Goal: Entertainment & Leisure: Consume media (video, audio)

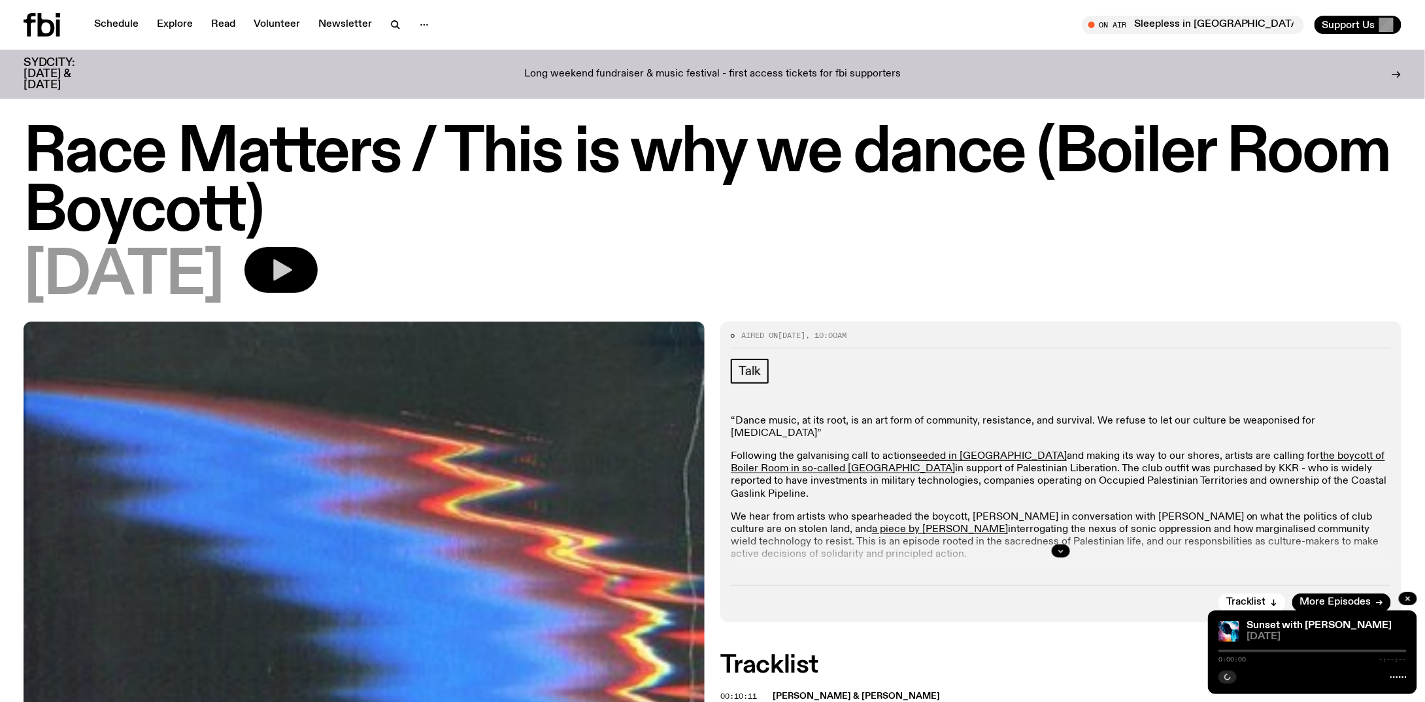
click at [294, 280] on icon "button" at bounding box center [281, 270] width 26 height 26
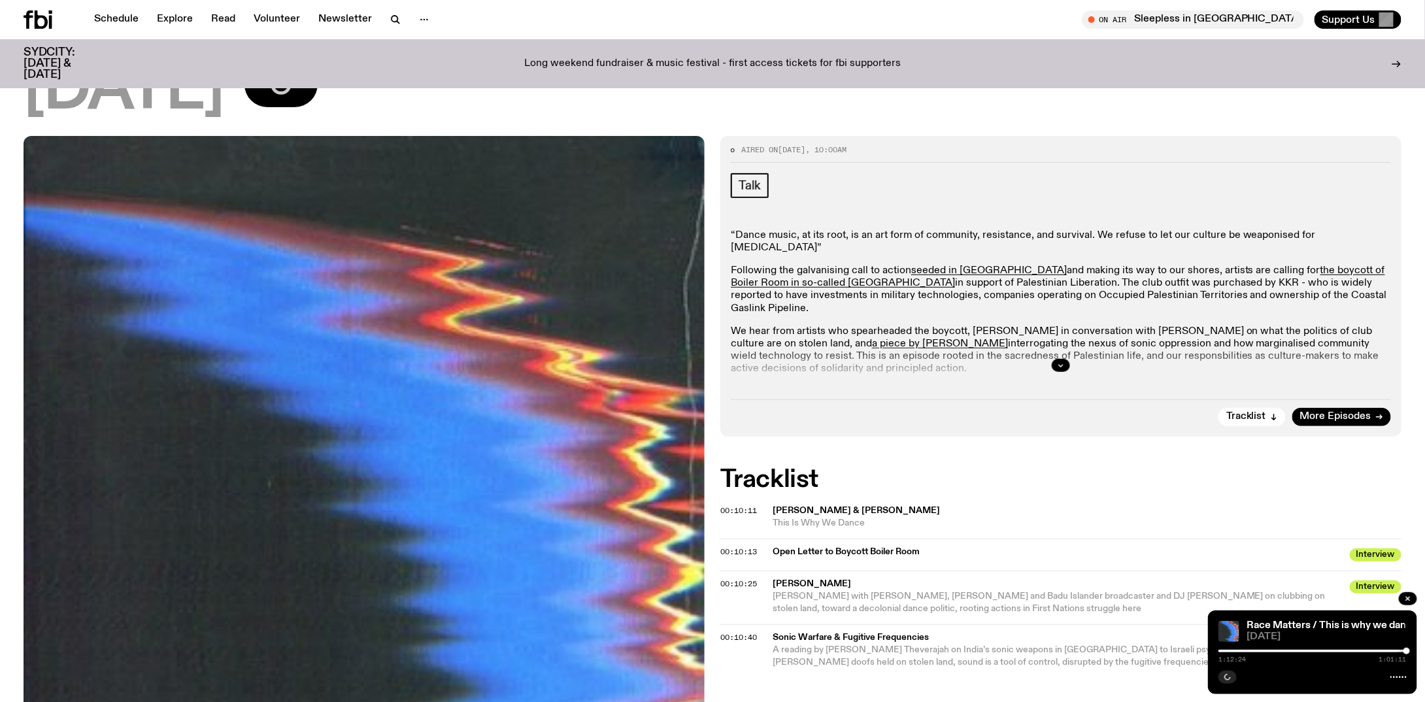
scroll to position [186, 0]
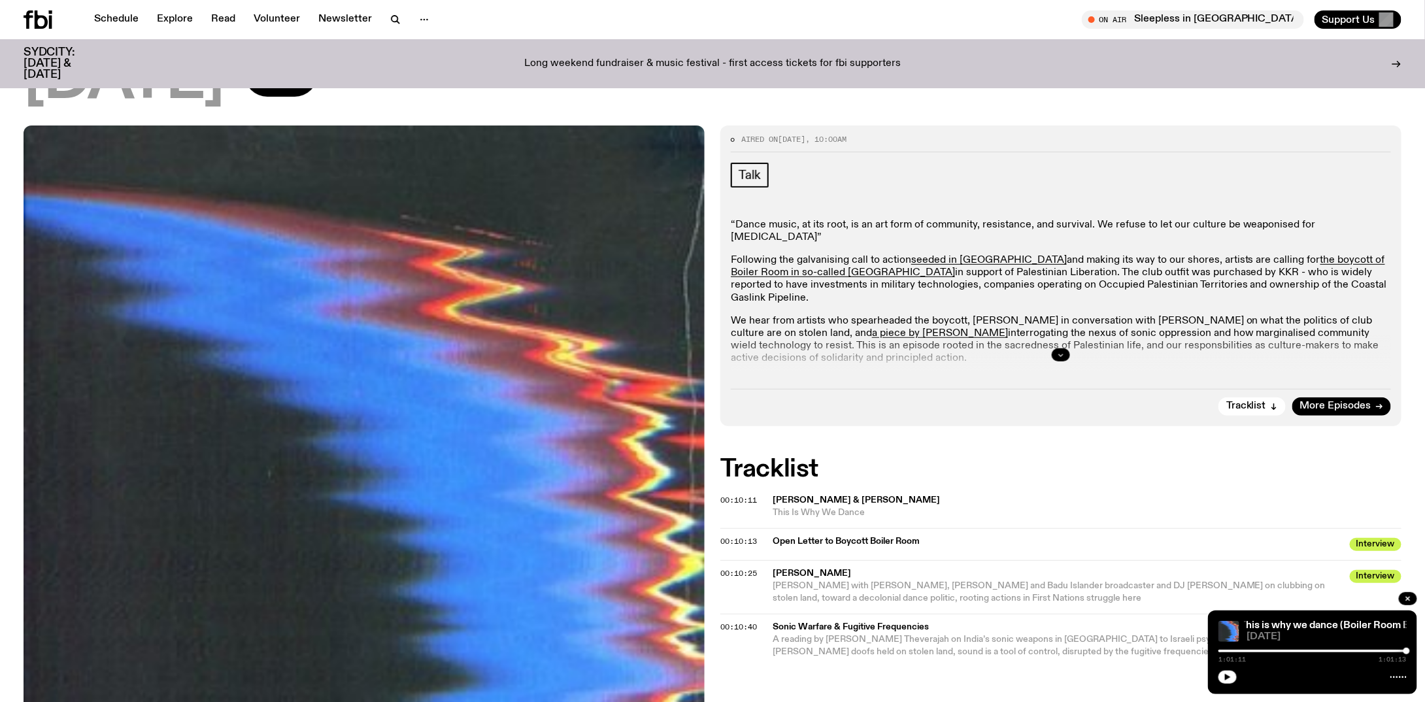
click at [1059, 352] on icon "button" at bounding box center [1061, 355] width 8 height 8
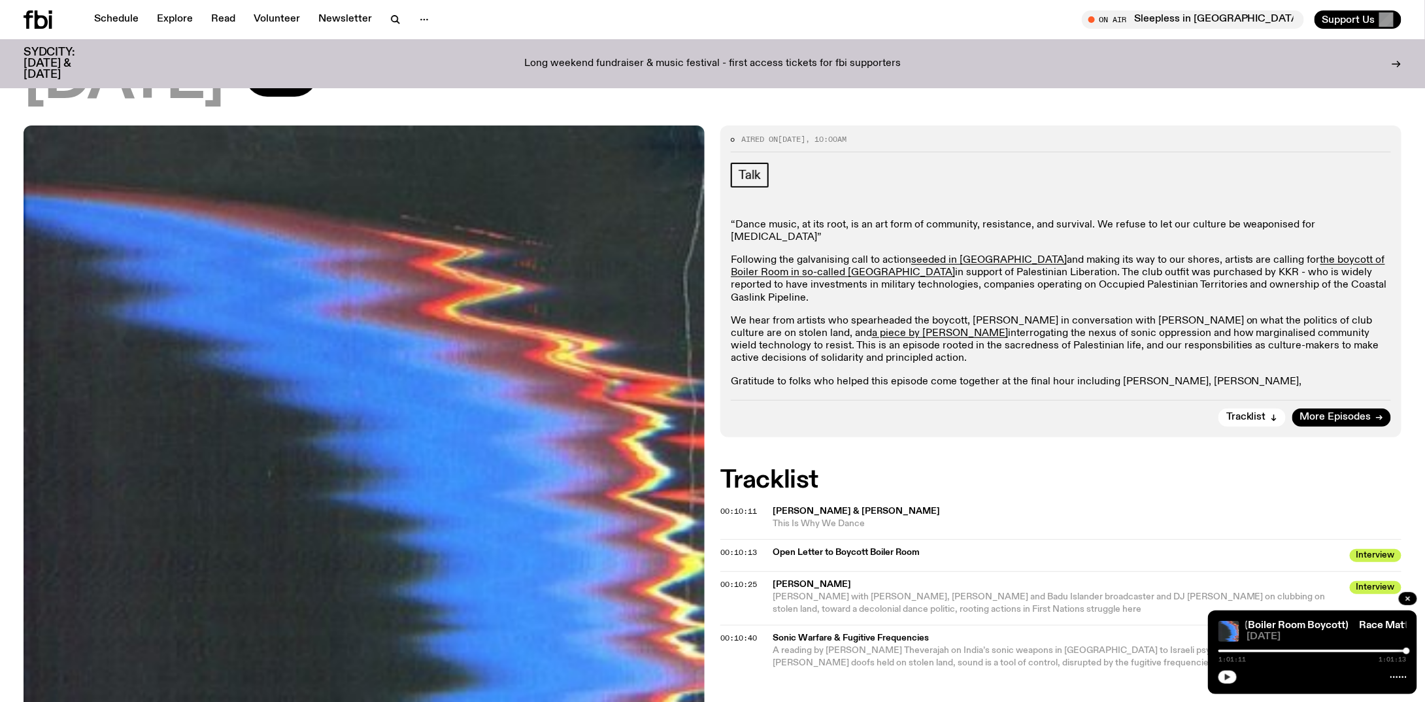
click at [1225, 681] on button "button" at bounding box center [1227, 677] width 18 height 13
click at [1220, 650] on div at bounding box center [1312, 651] width 188 height 3
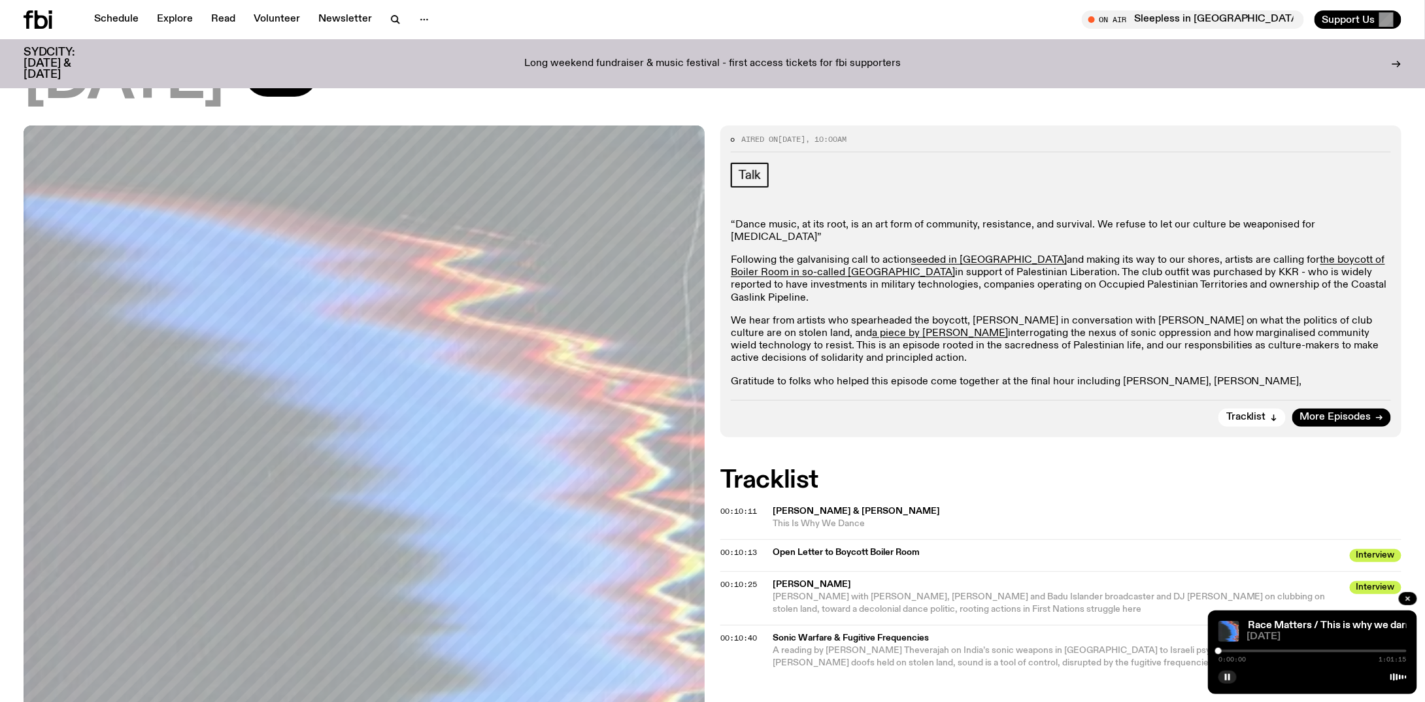
drag, startPoint x: 1221, startPoint y: 651, endPoint x: 1213, endPoint y: 651, distance: 7.8
click at [1213, 651] on div "Race Matters / This is why we dance (Boiler Room Boycott) Race Matters / This i…" at bounding box center [1312, 652] width 209 height 84
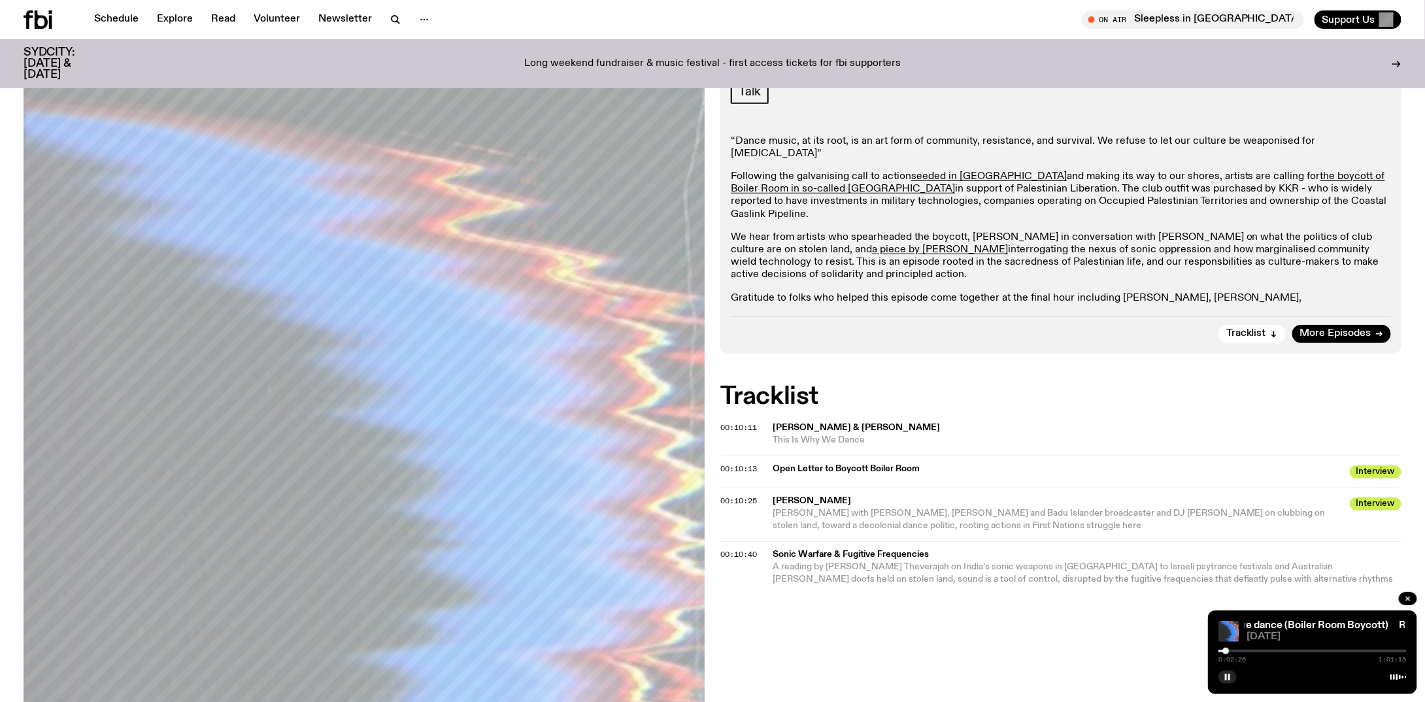
scroll to position [0, 0]
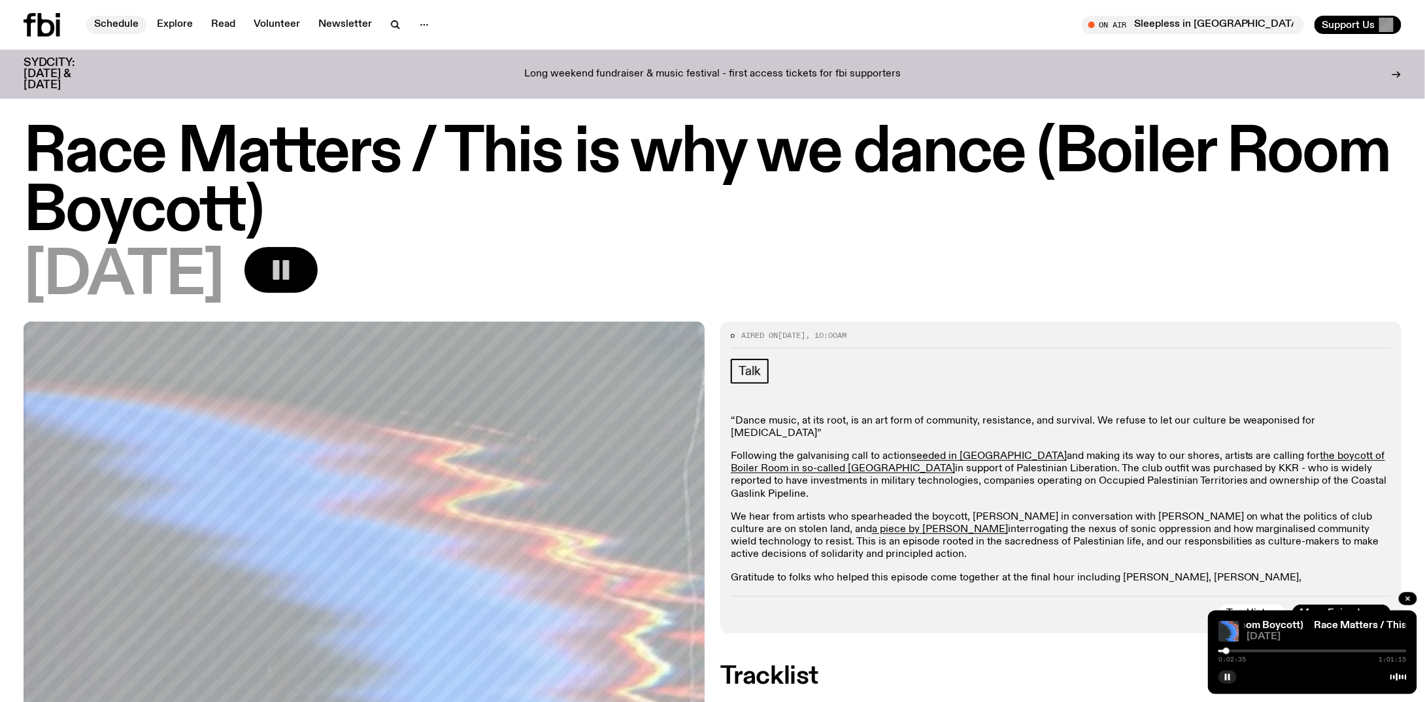
click at [121, 19] on link "Schedule" at bounding box center [116, 25] width 60 height 18
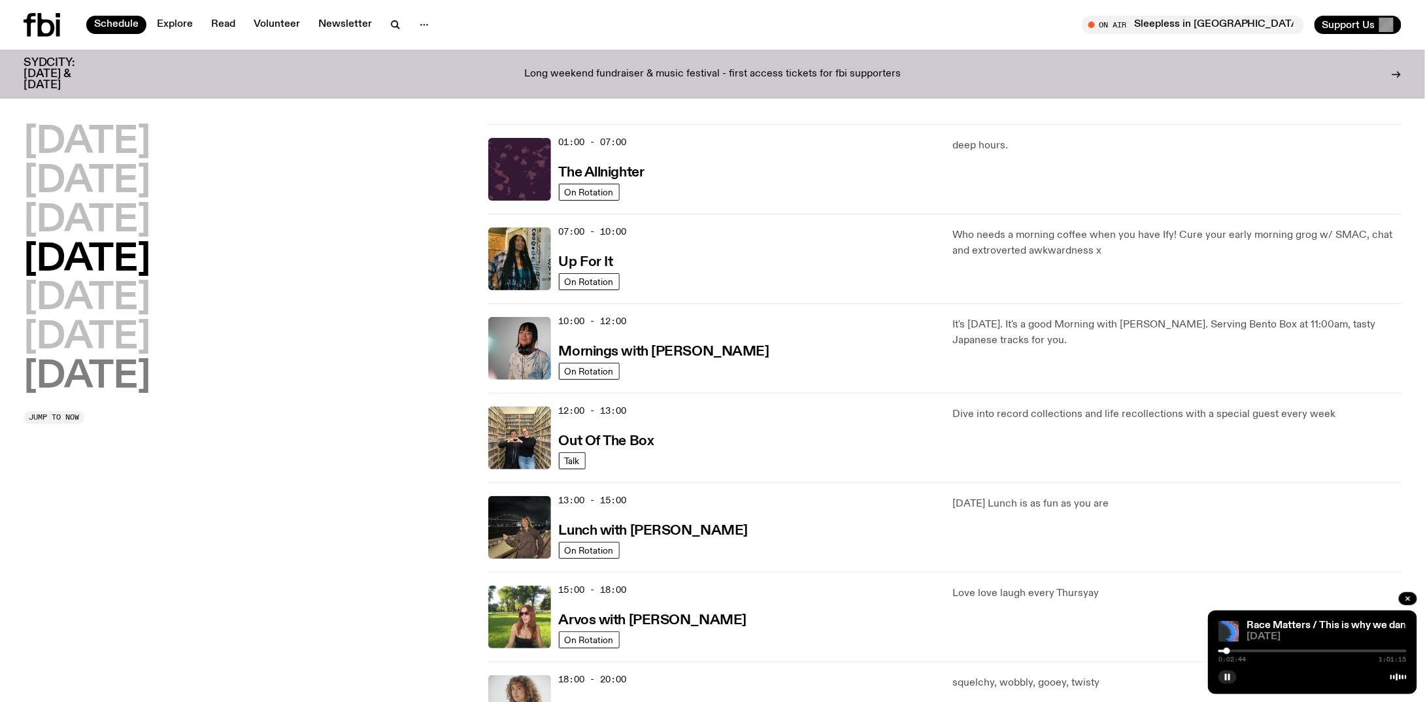
click at [126, 375] on h2 "[DATE]" at bounding box center [87, 377] width 127 height 37
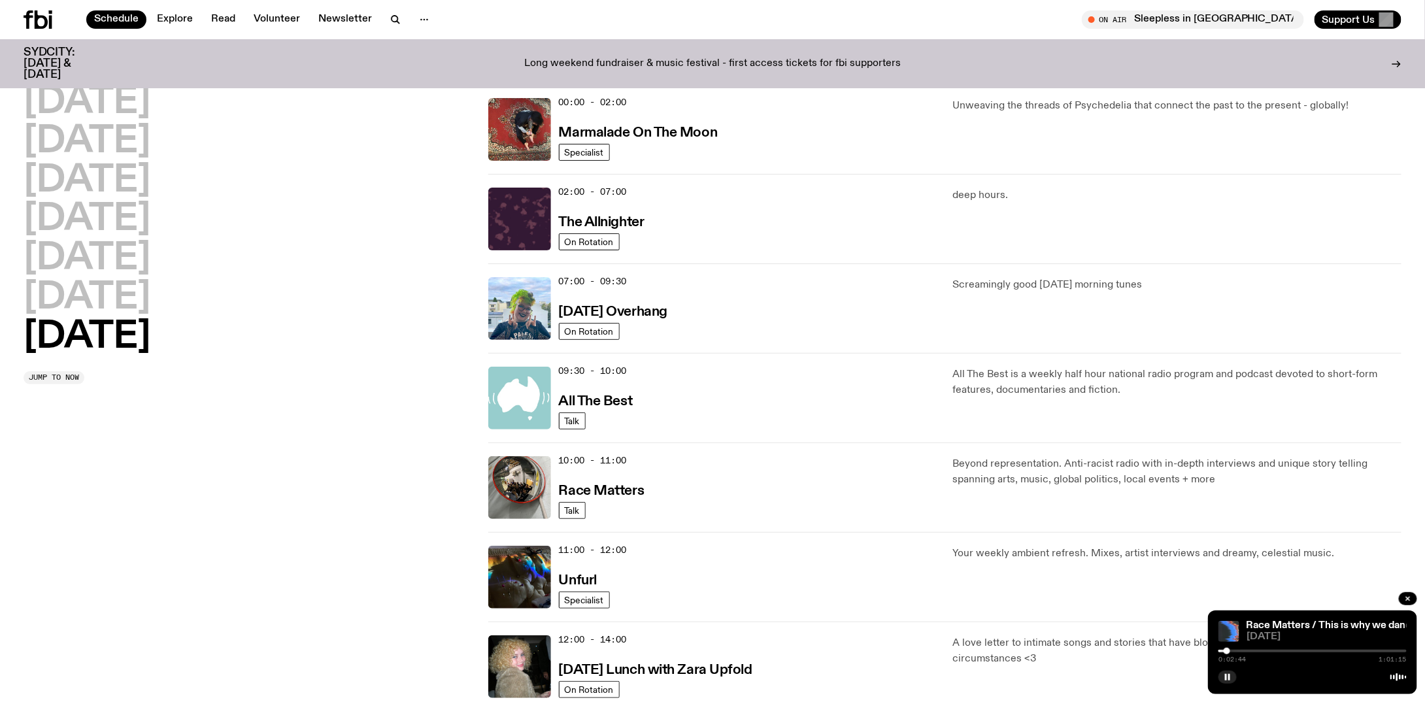
scroll to position [37, 0]
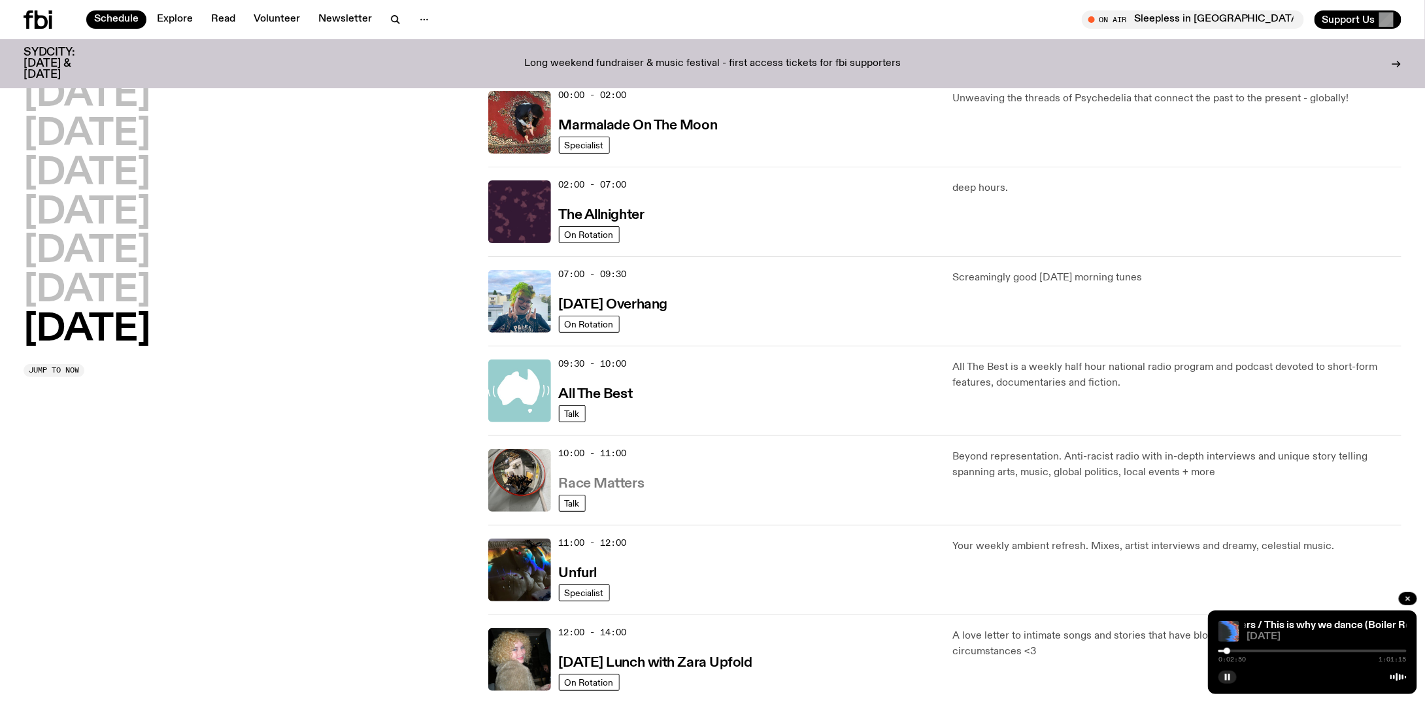
click at [613, 481] on h3 "Race Matters" at bounding box center [602, 484] width 86 height 14
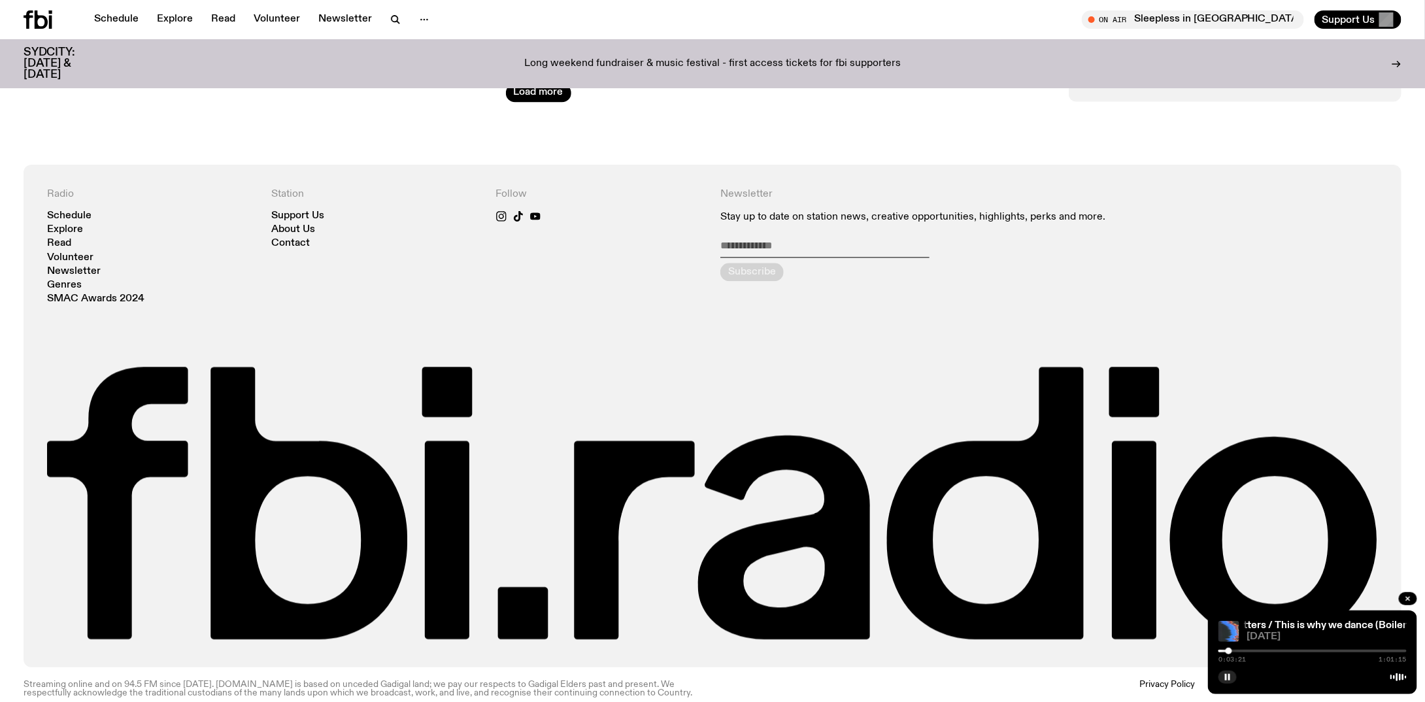
scroll to position [1558, 0]
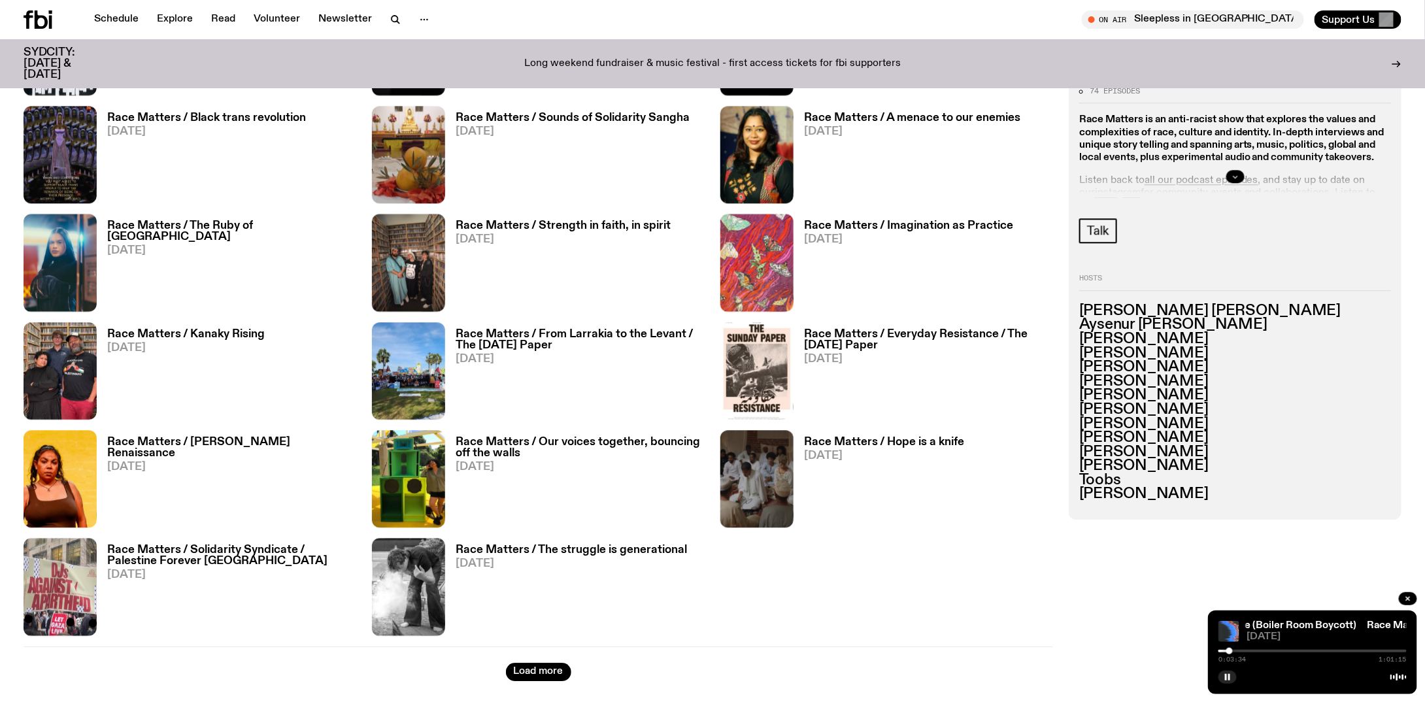
click at [1235, 177] on icon "button" at bounding box center [1235, 177] width 5 height 2
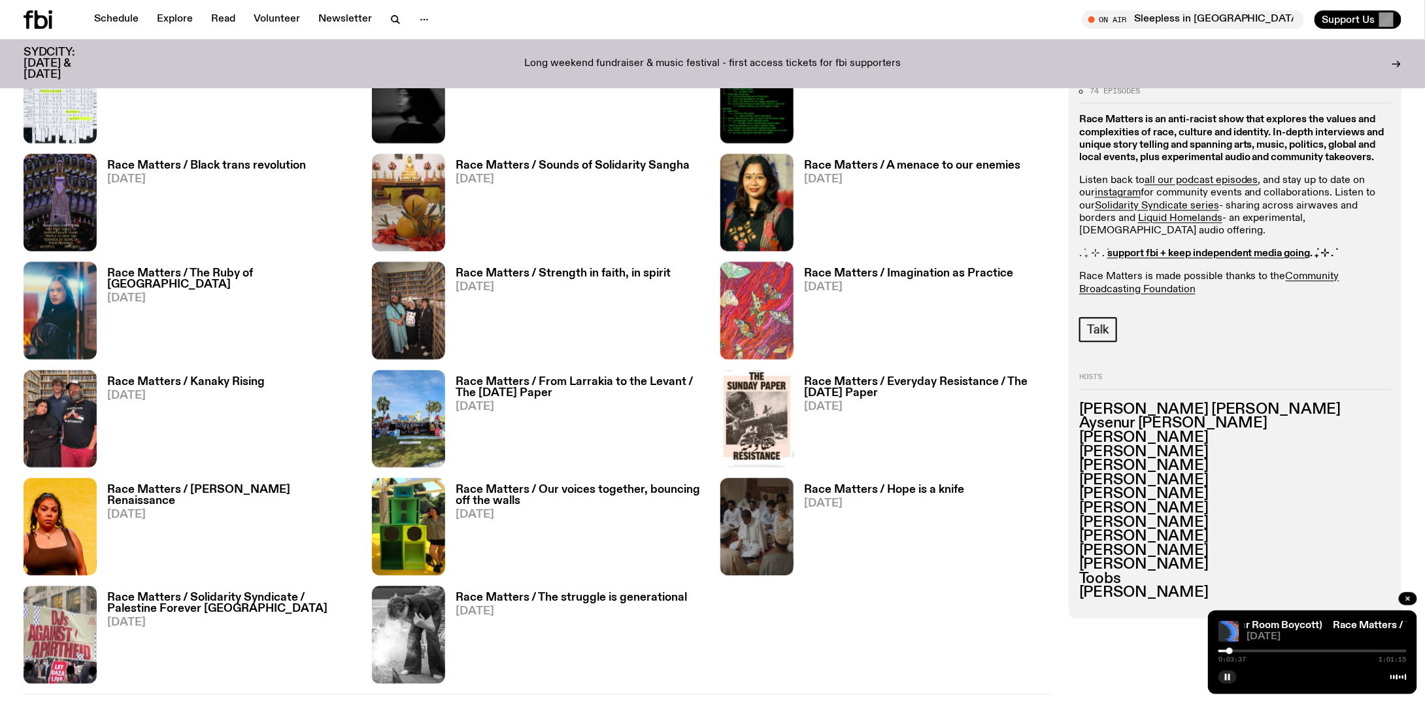
scroll to position [1493, 0]
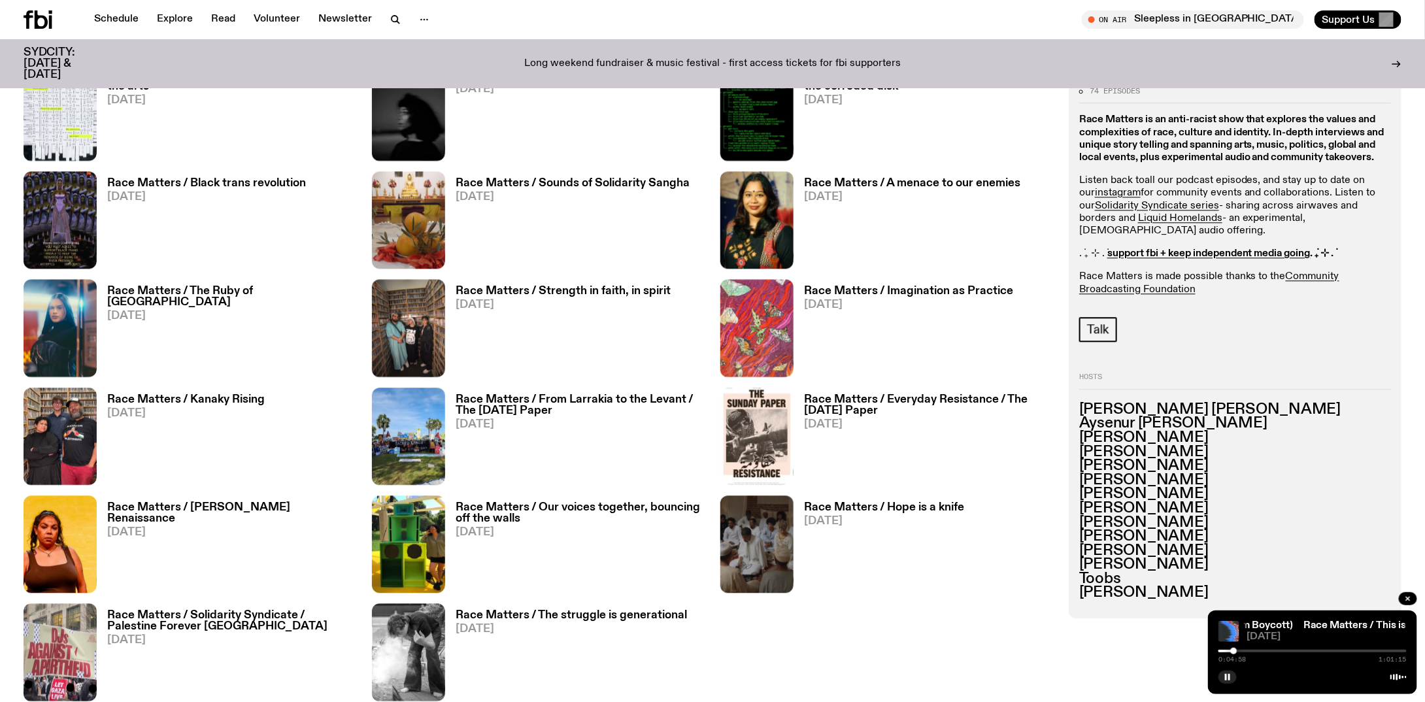
click at [1162, 176] on link "all our podcast episodes" at bounding box center [1201, 180] width 114 height 10
click at [1138, 193] on link "instagram" at bounding box center [1118, 193] width 46 height 10
click at [1241, 648] on div at bounding box center [1242, 651] width 7 height 7
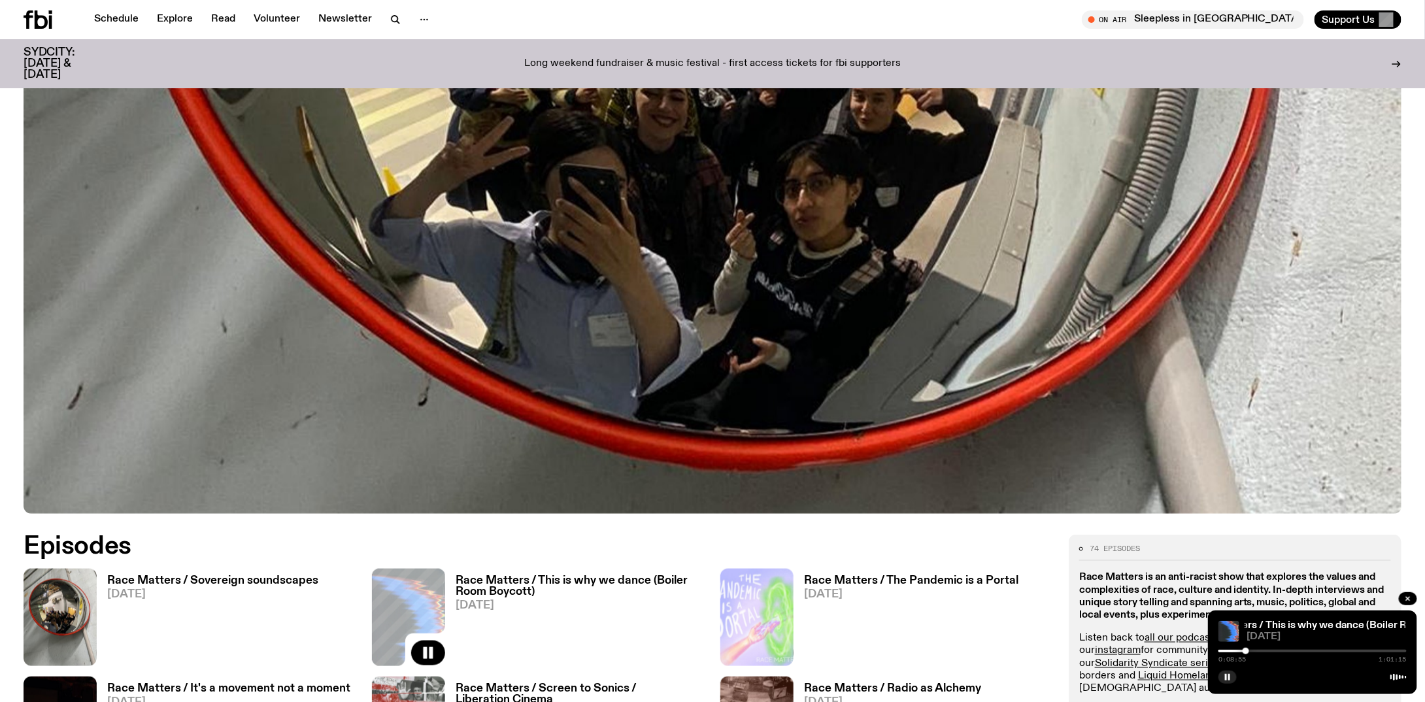
scroll to position [774, 0]
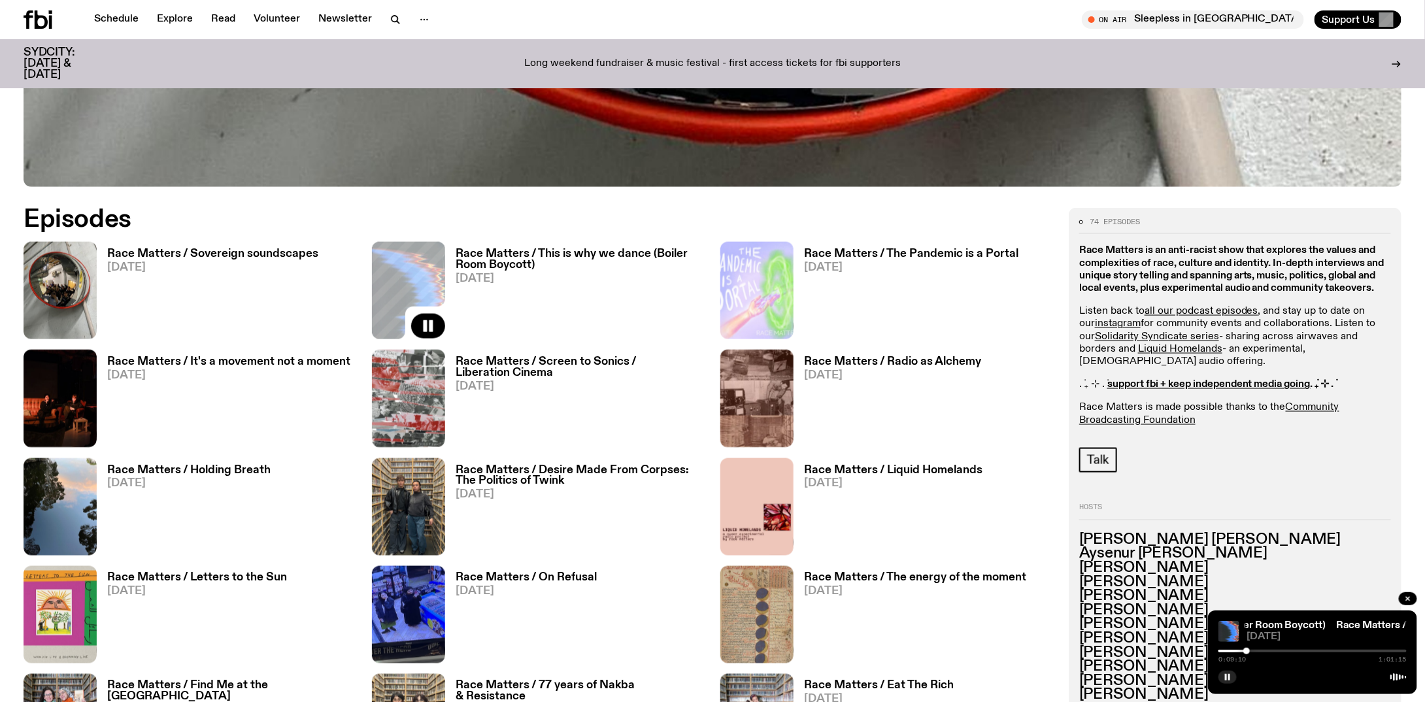
click at [520, 259] on h3 "Race Matters / This is why we dance (Boiler Room Boycott)" at bounding box center [580, 259] width 249 height 22
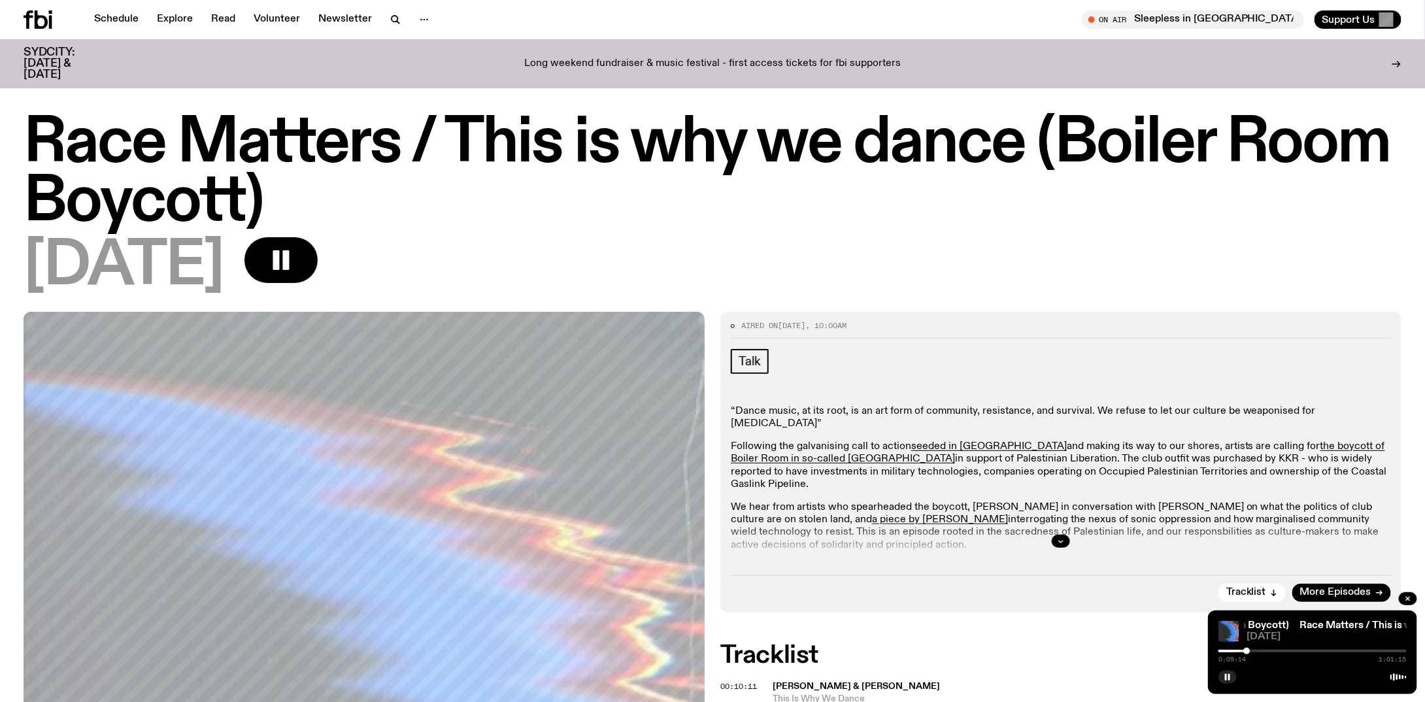
scroll to position [251, 0]
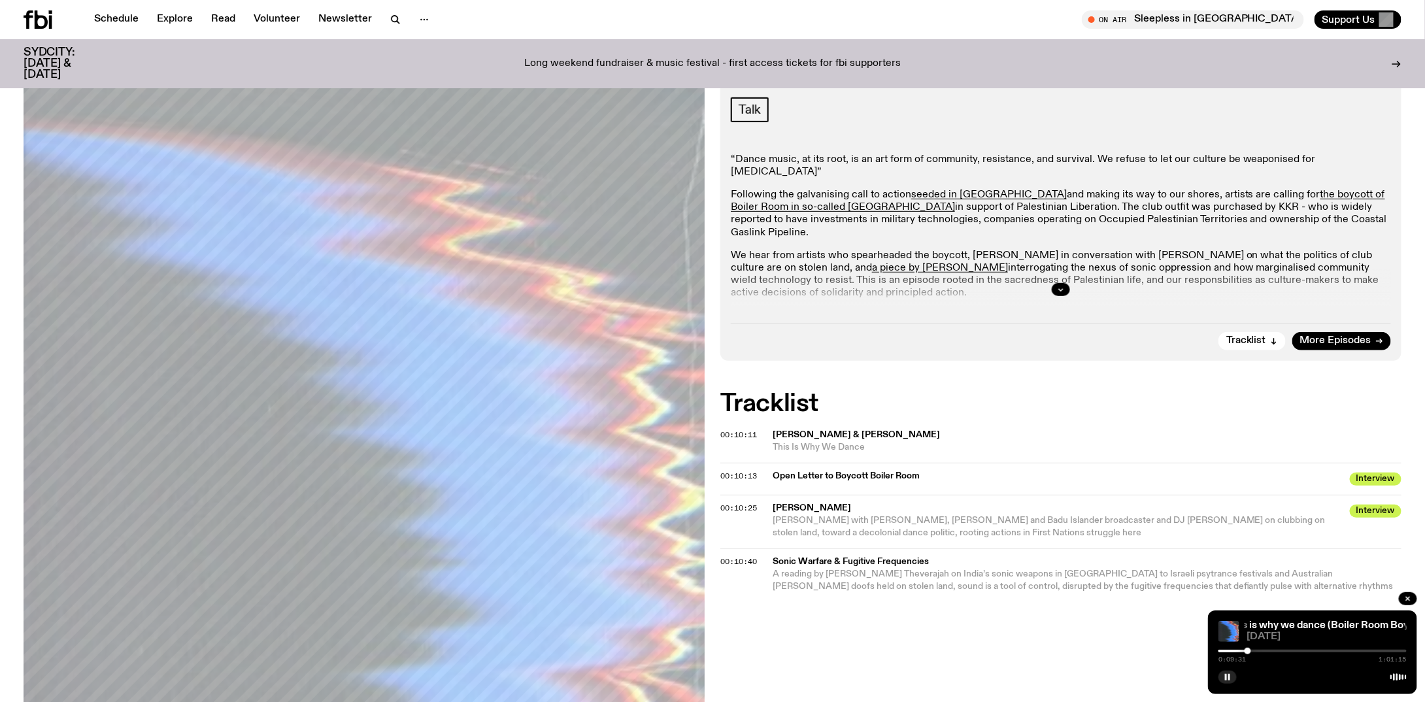
click at [1250, 650] on div at bounding box center [1247, 651] width 7 height 7
click at [1065, 290] on button "button" at bounding box center [1061, 289] width 18 height 13
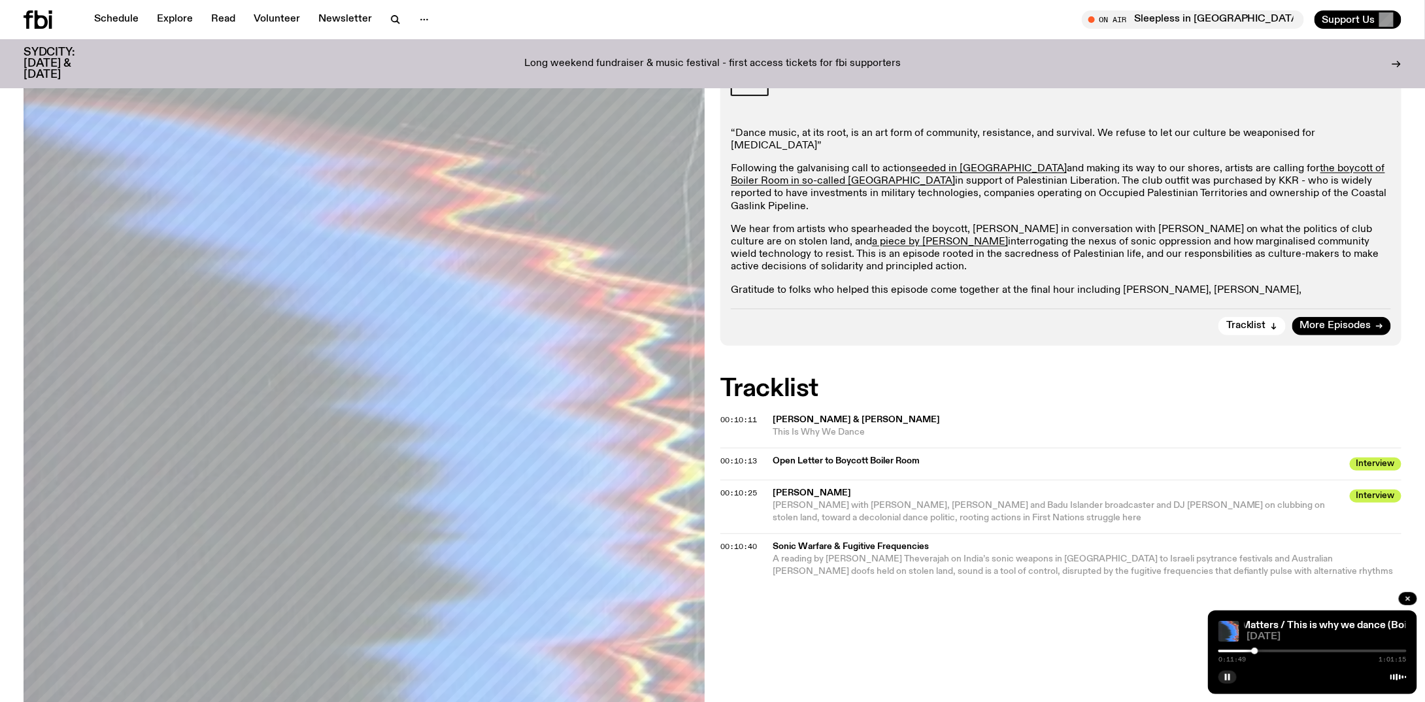
scroll to position [382, 0]
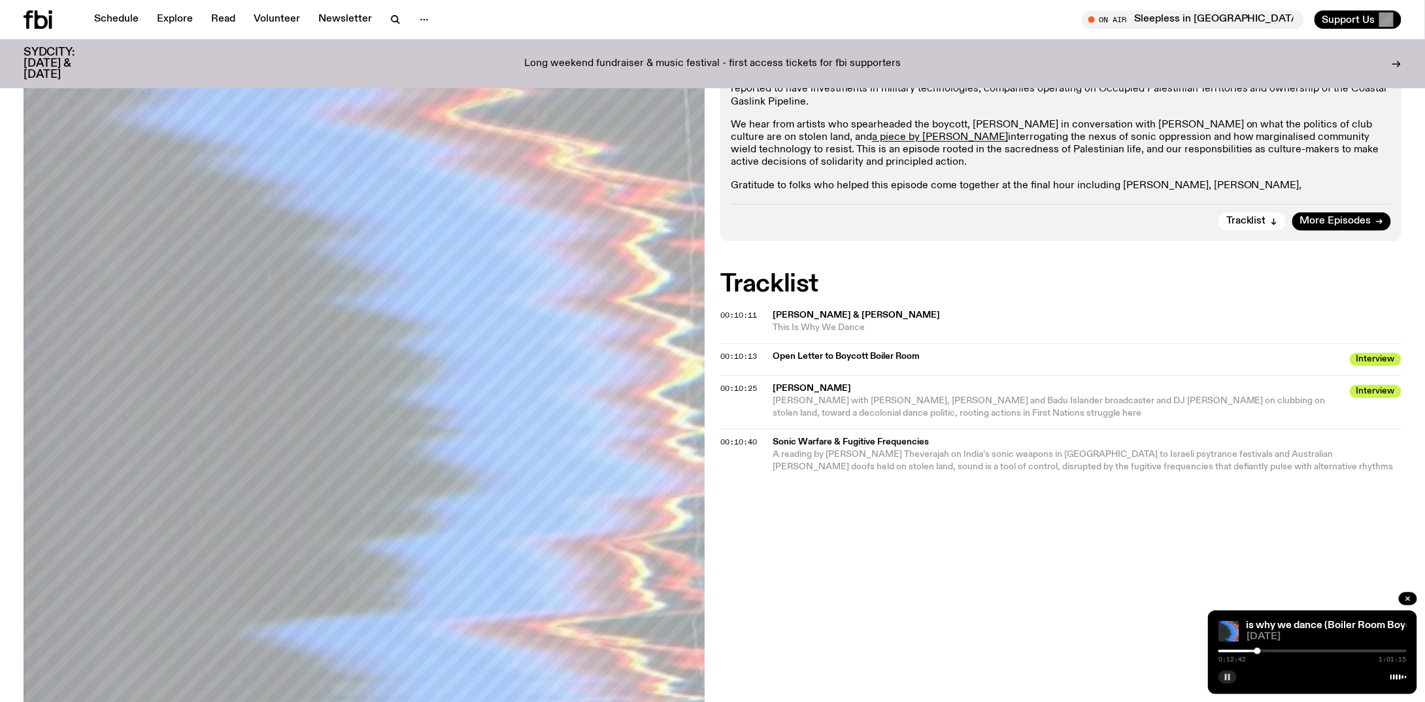
click at [1229, 671] on button "button" at bounding box center [1227, 677] width 18 height 13
